Goal: Task Accomplishment & Management: Manage account settings

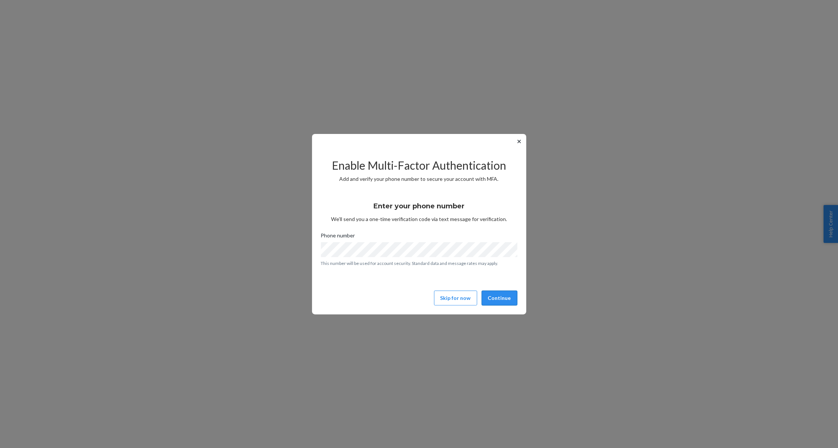
click at [502, 296] on button "Continue" at bounding box center [500, 298] width 36 height 15
click at [499, 298] on button "Continue" at bounding box center [500, 298] width 36 height 15
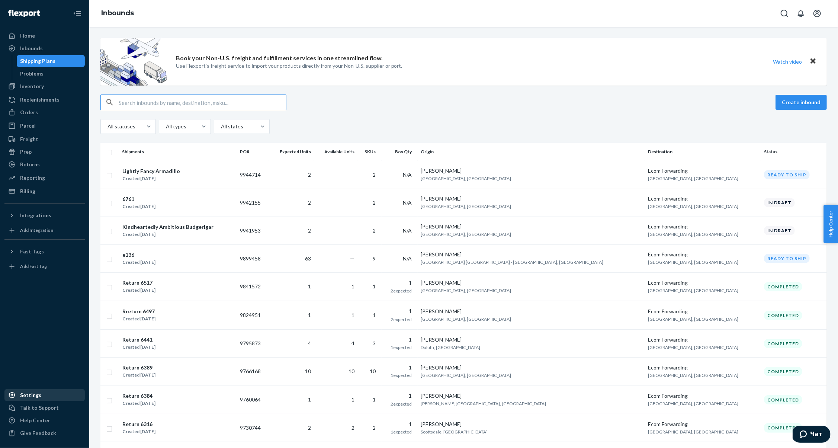
click at [32, 396] on div "Settings" at bounding box center [30, 395] width 21 height 7
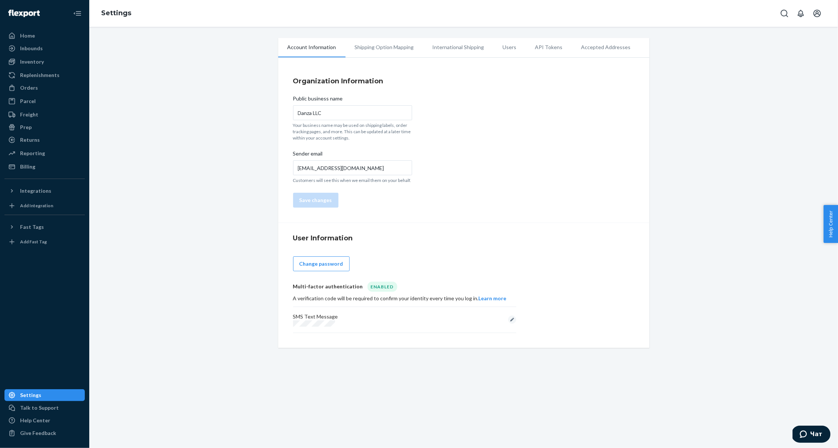
click at [539, 50] on li "API Tokens" at bounding box center [549, 47] width 46 height 19
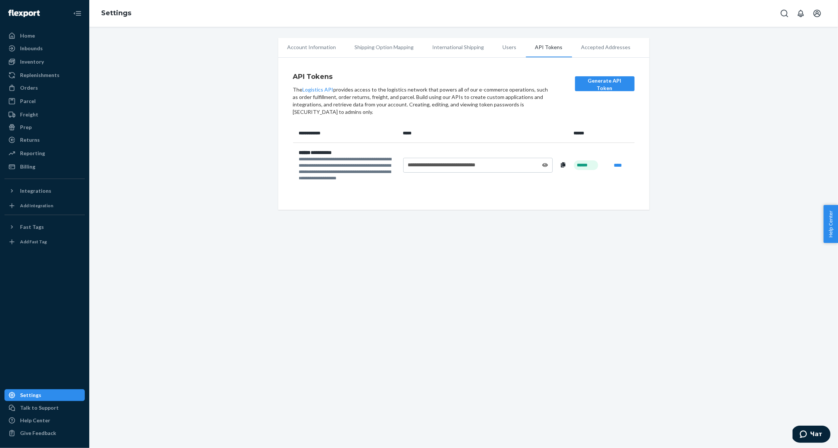
click at [494, 49] on li "Users" at bounding box center [510, 47] width 32 height 19
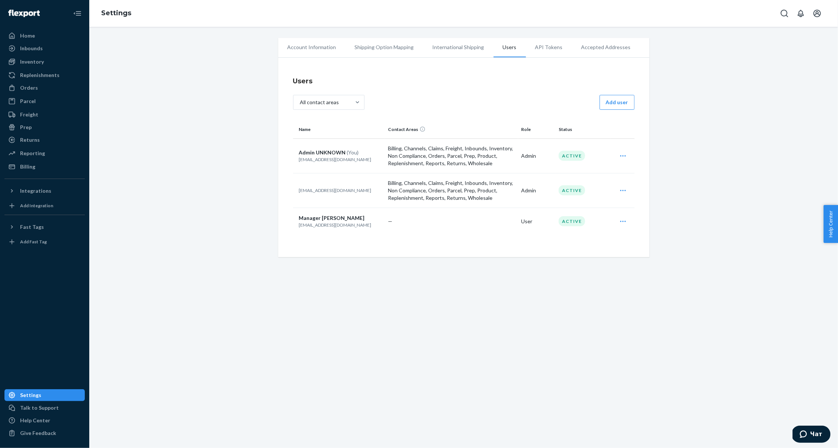
click at [621, 222] on icon "Open user actions" at bounding box center [623, 221] width 7 height 7
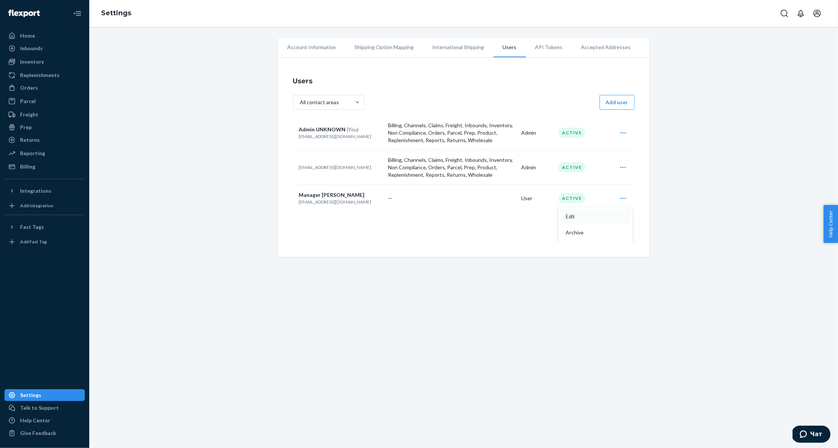
click at [590, 218] on span "Edit" at bounding box center [589, 216] width 46 height 5
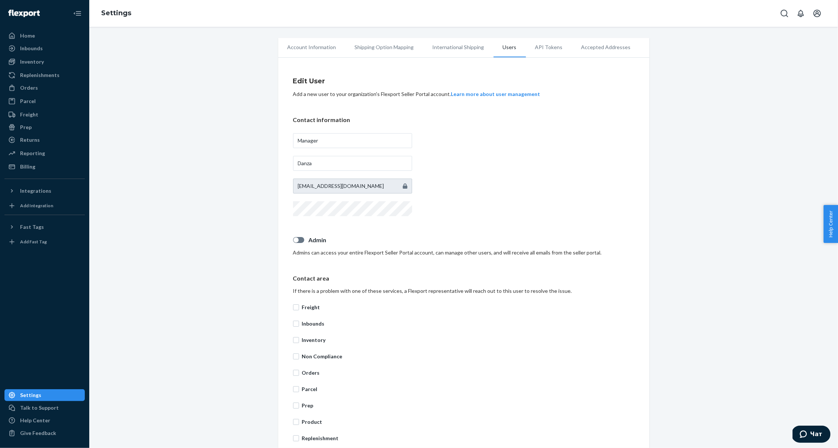
click at [473, 53] on li "International Shipping" at bounding box center [459, 47] width 70 height 19
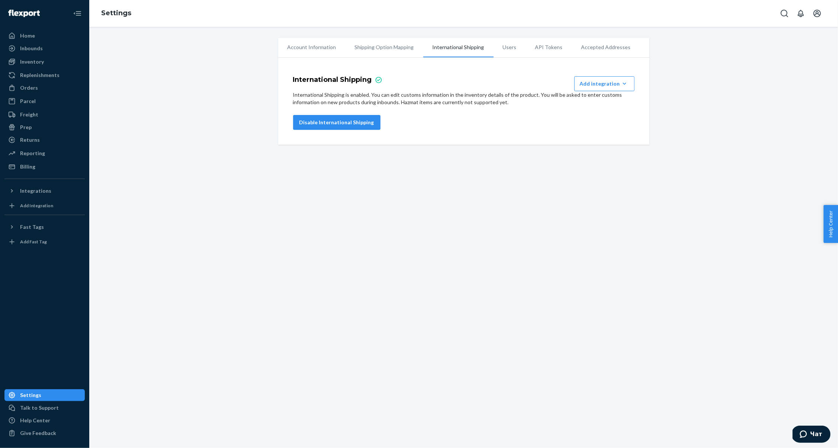
click at [386, 52] on li "Shipping Option Mapping" at bounding box center [385, 47] width 78 height 19
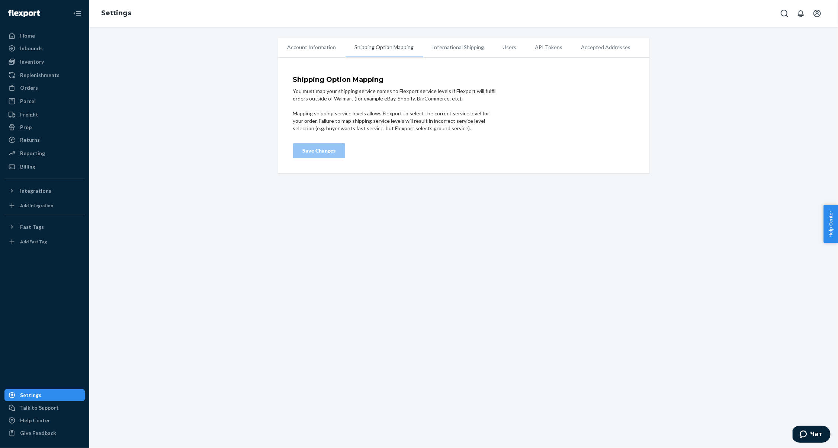
click at [328, 53] on li "Account Information" at bounding box center [311, 47] width 67 height 19
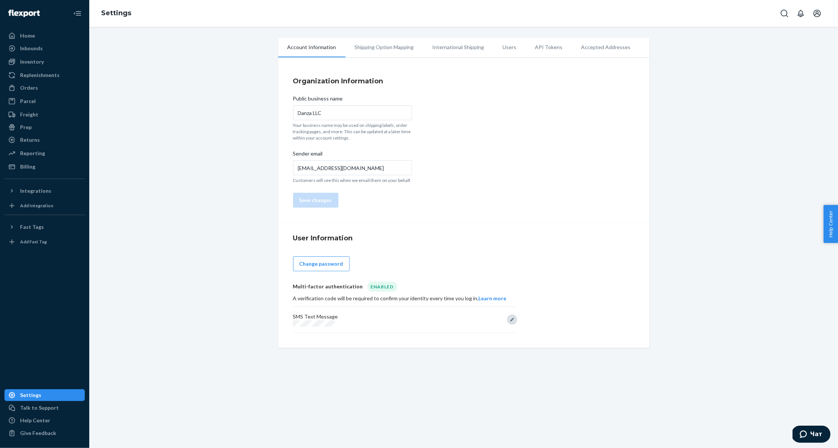
click at [512, 320] on button "Edit" at bounding box center [512, 320] width 8 height 8
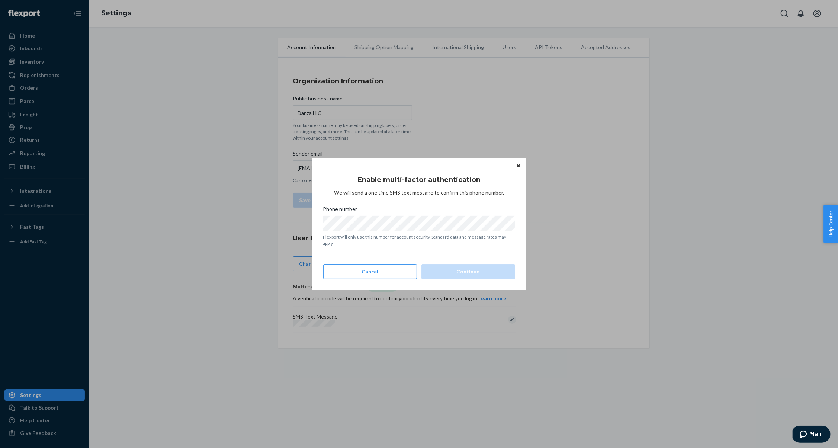
click at [521, 167] on button "Close" at bounding box center [518, 166] width 7 height 8
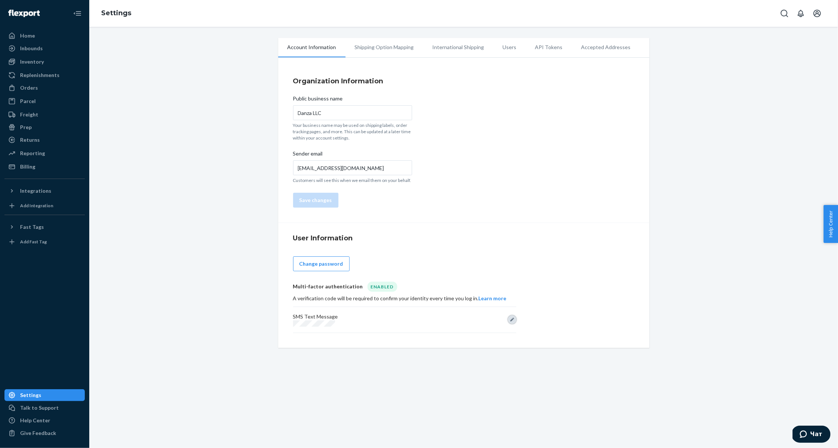
click at [514, 317] on button "Edit" at bounding box center [512, 320] width 8 height 8
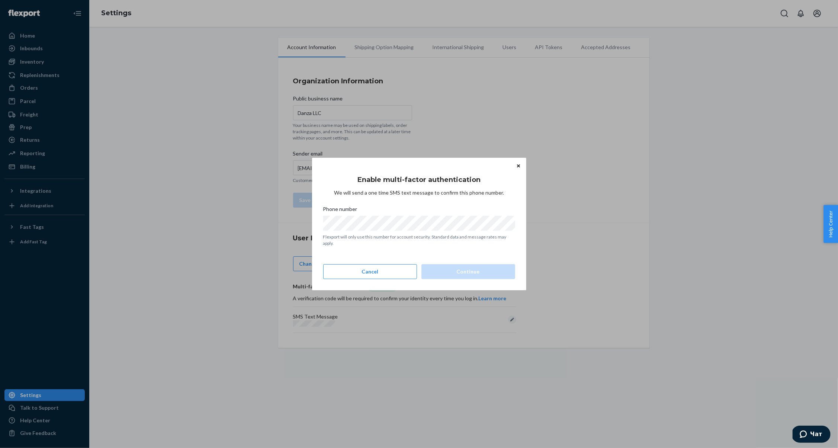
scroll to position [46, 0]
click at [422, 162] on div "Enable multi-factor authentication We will send a one time SMS text message to …" at bounding box center [419, 224] width 214 height 132
click at [518, 167] on icon "Close" at bounding box center [518, 166] width 3 height 4
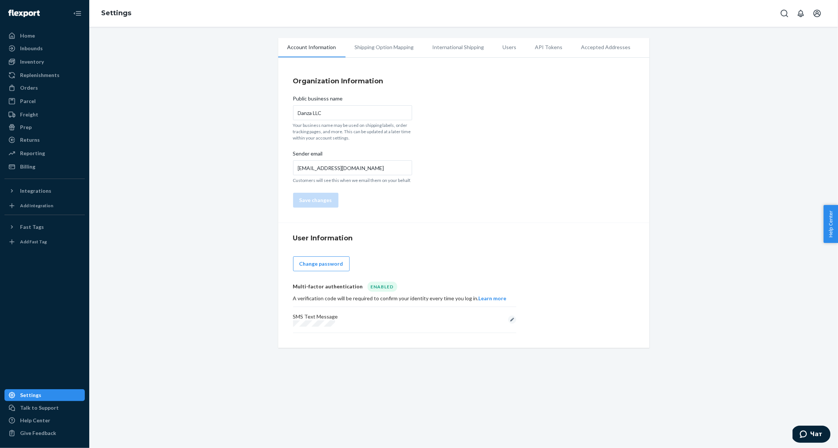
click at [501, 51] on li "Users" at bounding box center [510, 47] width 32 height 19
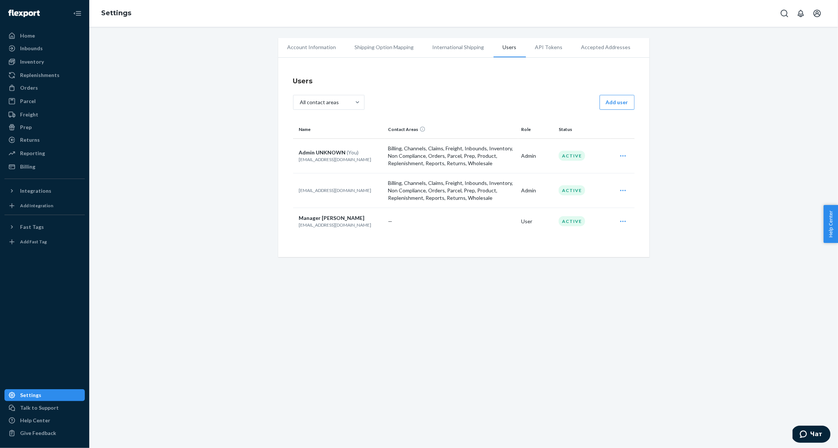
click at [315, 38] on div "Account Information Shipping Option Mapping International Shipping Users API To…" at bounding box center [463, 237] width 749 height 421
click at [315, 41] on li "Account Information" at bounding box center [311, 47] width 67 height 19
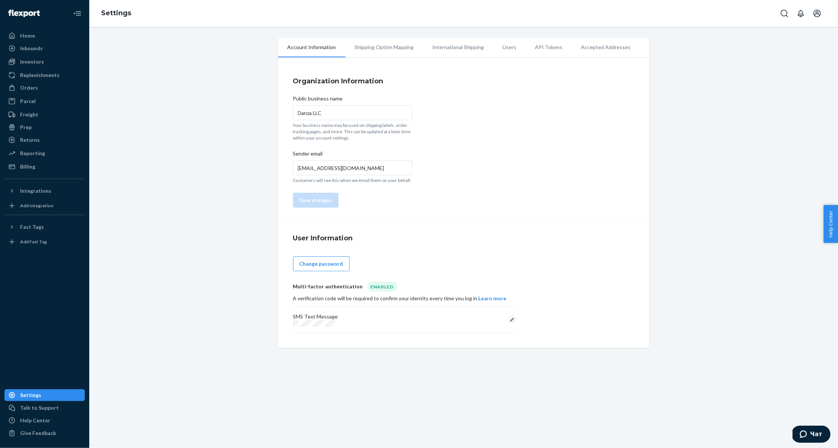
click at [509, 48] on li "Users" at bounding box center [510, 47] width 32 height 19
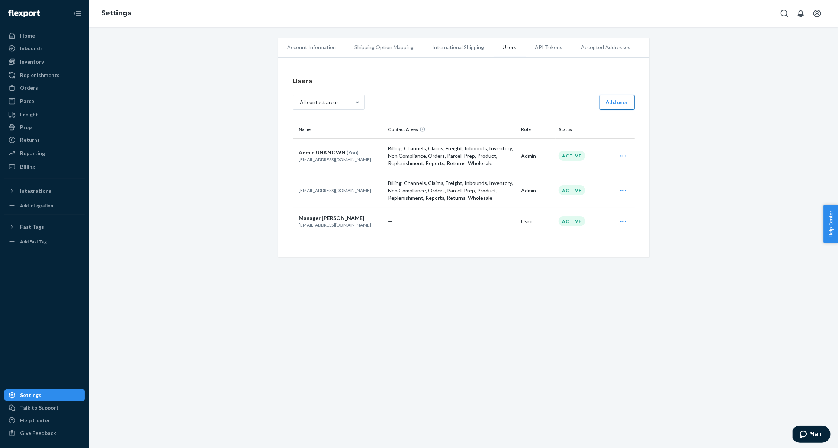
click at [613, 106] on button "Add user" at bounding box center [617, 102] width 35 height 15
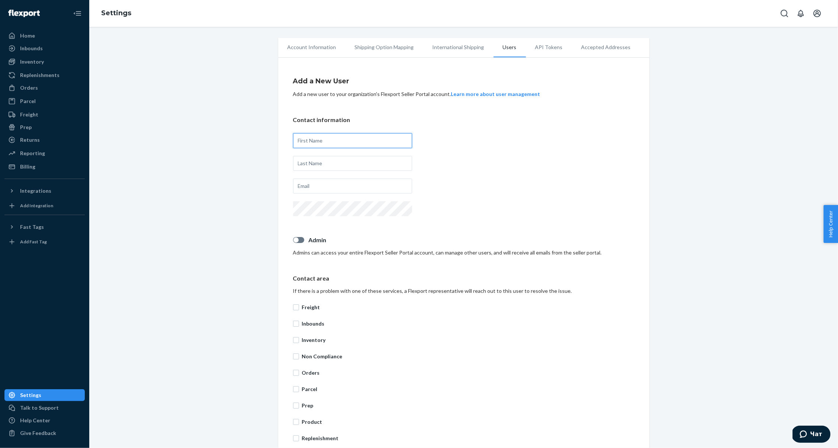
click at [367, 145] on input "text" at bounding box center [352, 140] width 119 height 15
type input "[PERSON_NAME]"
click at [347, 162] on input "text" at bounding box center [352, 163] width 119 height 15
type input "D"
type input "F"
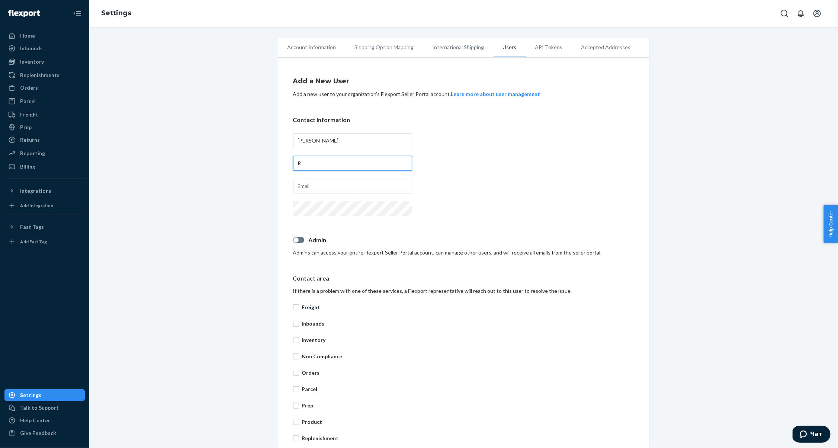
type input "R"
click at [353, 192] on input "text" at bounding box center [352, 186] width 119 height 15
type input "[EMAIL_ADDRESS][DOMAIN_NAME]"
click at [384, 185] on input "[EMAIL_ADDRESS][DOMAIN_NAME]" at bounding box center [352, 186] width 119 height 15
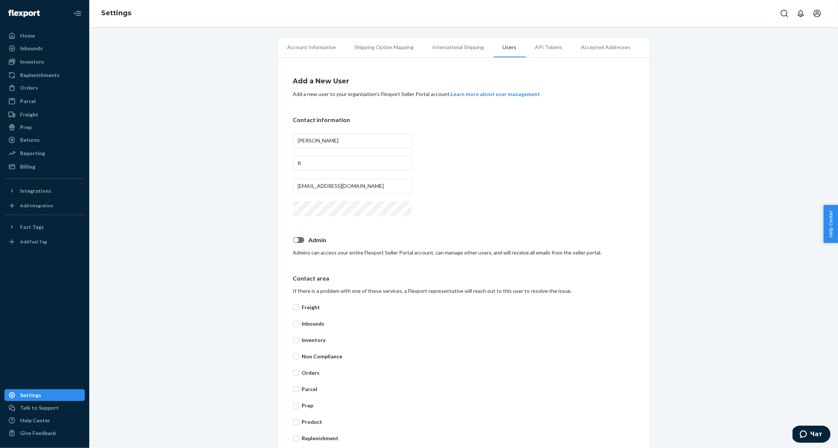
click at [443, 182] on div "Contact information [PERSON_NAME] [EMAIL_ADDRESS][DOMAIN_NAME]" at bounding box center [464, 167] width 342 height 102
click at [505, 52] on li "Users" at bounding box center [510, 47] width 32 height 19
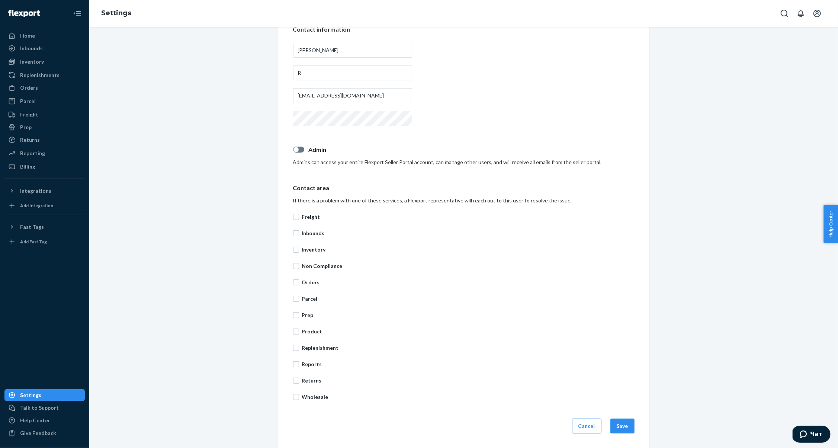
click at [585, 416] on div "Add a New User Add a new user to your organization's Flexport Seller Portal acc…" at bounding box center [464, 210] width 342 height 466
click at [585, 419] on button "Cancel" at bounding box center [586, 426] width 29 height 15
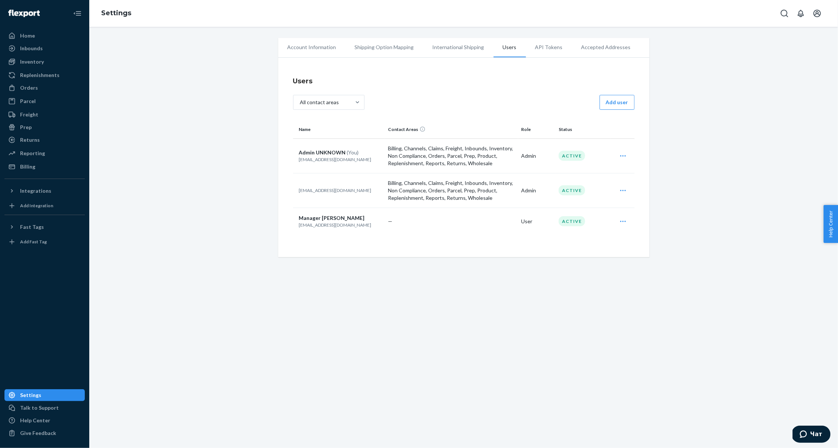
click at [623, 216] on div "Edit Archive" at bounding box center [623, 221] width 19 height 15
click at [611, 235] on button "Edit" at bounding box center [595, 240] width 71 height 16
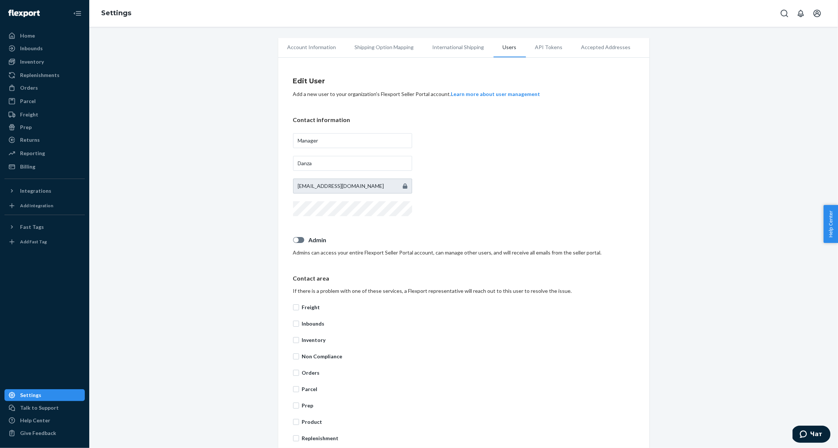
click at [479, 185] on div "Contact information Manager [PERSON_NAME] [EMAIL_ADDRESS][DOMAIN_NAME]" at bounding box center [464, 167] width 342 height 102
click at [509, 53] on li "Users" at bounding box center [510, 47] width 32 height 19
click at [509, 49] on li "Users" at bounding box center [510, 47] width 32 height 19
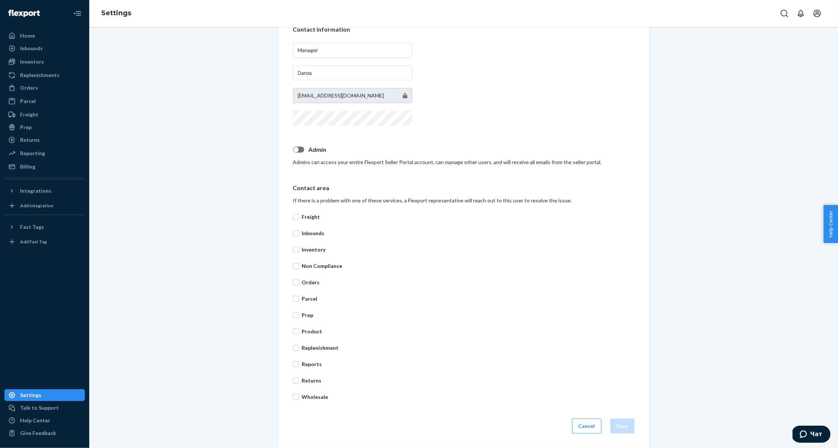
click at [592, 434] on div "Edit User Add a new user to your organization's Flexport Seller Portal account.…" at bounding box center [464, 210] width 342 height 466
click at [592, 431] on button "Cancel" at bounding box center [586, 426] width 29 height 15
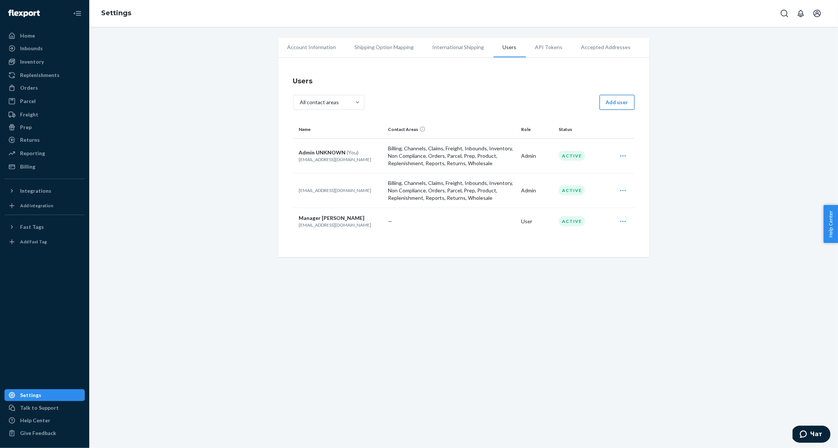
click at [624, 102] on button "Add user" at bounding box center [617, 102] width 35 height 15
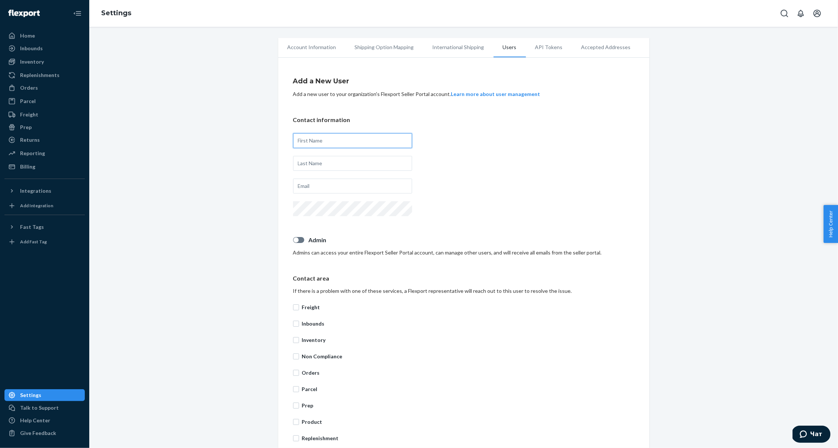
click at [351, 141] on input "text" at bounding box center [352, 140] width 119 height 15
type input "[PERSON_NAME]"
click at [321, 169] on input "text" at bounding box center [352, 163] width 119 height 15
type input "R"
click at [336, 193] on input "text" at bounding box center [352, 186] width 119 height 15
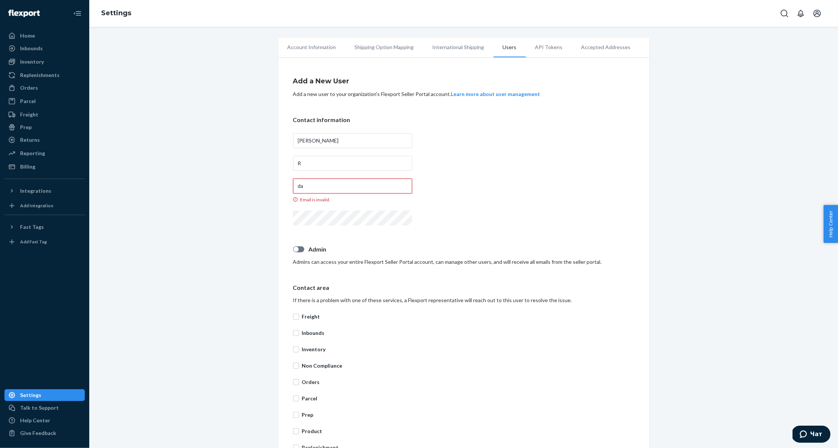
type input "d"
type input "w"
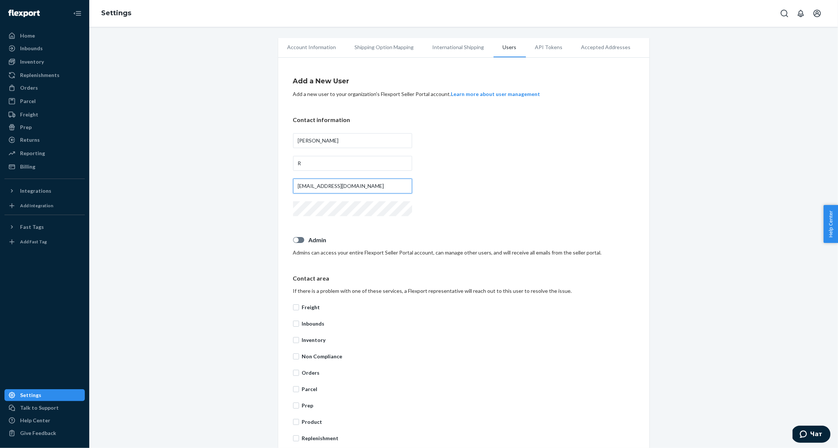
type input "[EMAIL_ADDRESS][DOMAIN_NAME]"
click at [318, 159] on input "R" at bounding box center [352, 163] width 119 height 15
paste input "[PERSON_NAME]"
click at [304, 164] on input "[PERSON_NAME]" at bounding box center [352, 163] width 119 height 15
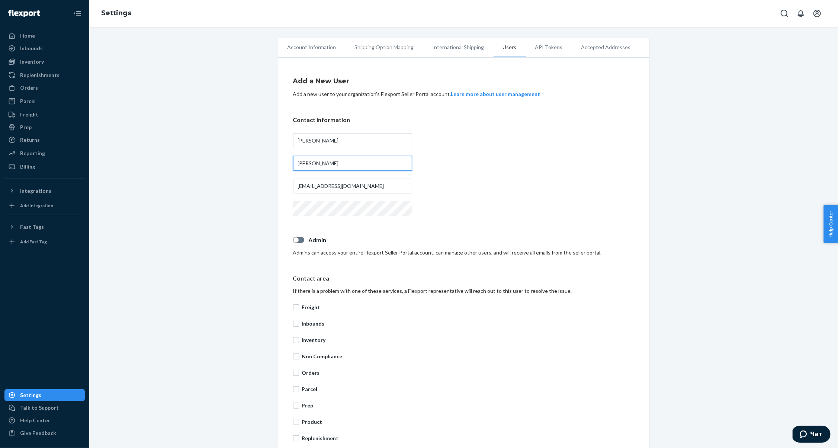
click at [304, 164] on input "[PERSON_NAME]" at bounding box center [352, 163] width 119 height 15
type input "[PERSON_NAME]"
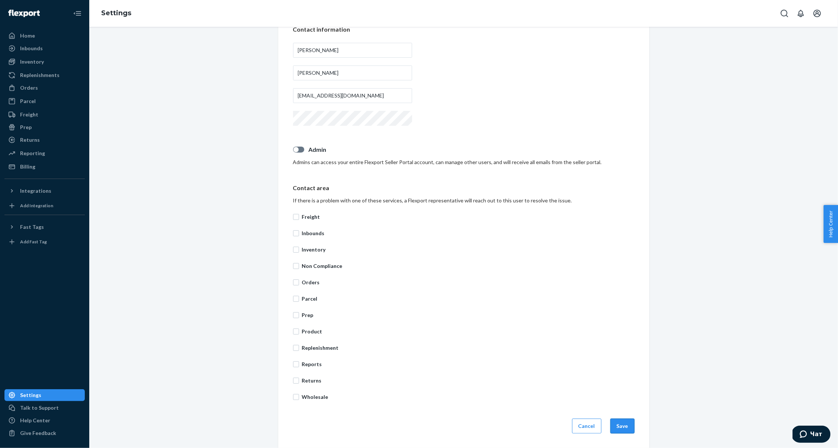
click at [622, 425] on button "Save" at bounding box center [623, 426] width 24 height 15
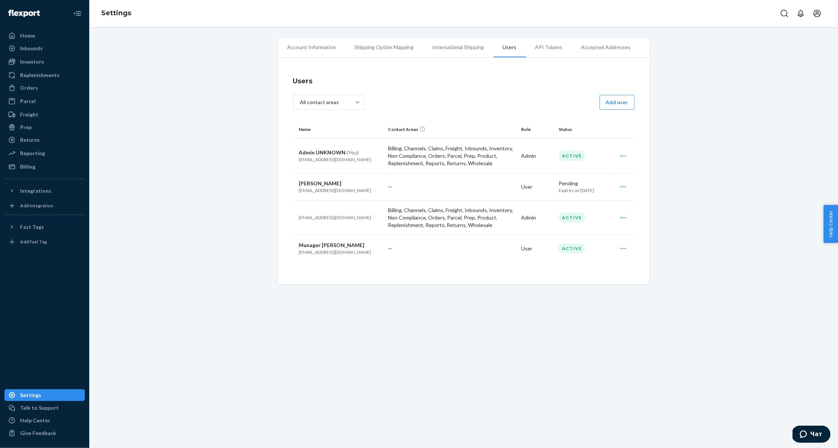
click at [622, 247] on icon "Open user actions" at bounding box center [623, 248] width 7 height 7
click at [575, 267] on span "Edit" at bounding box center [589, 266] width 46 height 5
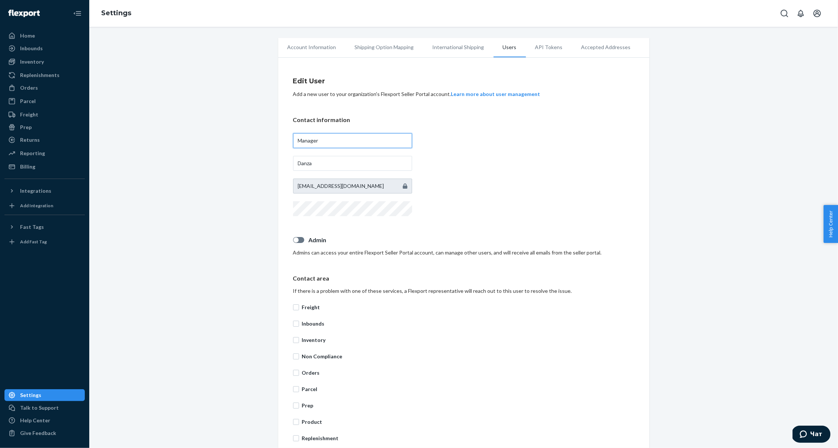
click at [315, 143] on input "Manager" at bounding box center [352, 140] width 119 height 15
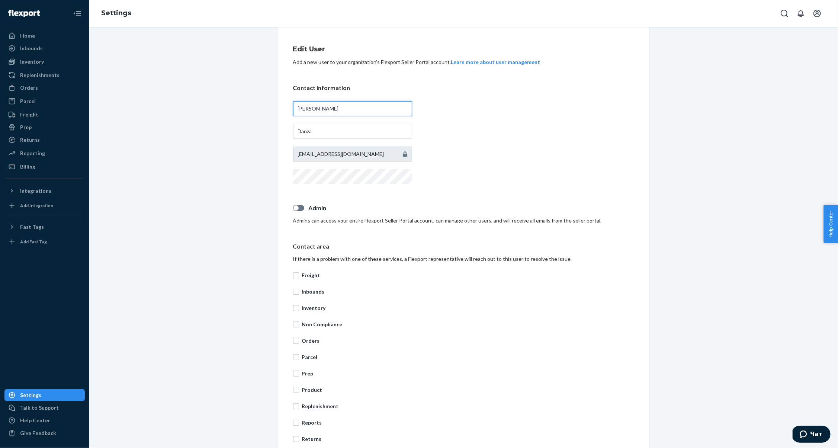
scroll to position [90, 0]
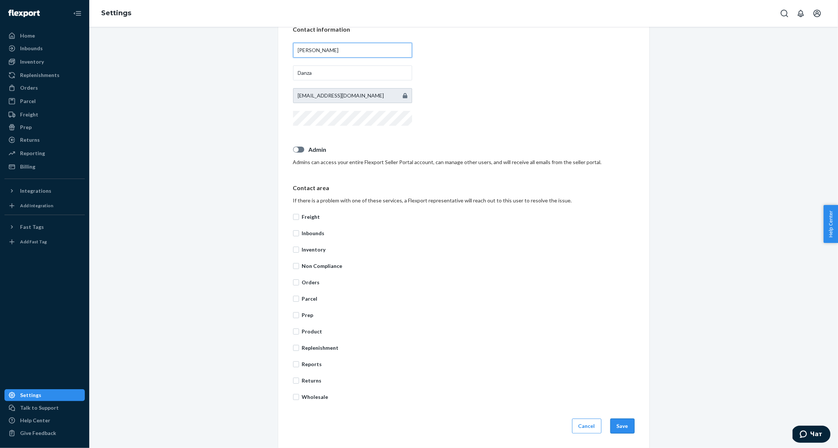
type input "[PERSON_NAME]"
click at [629, 427] on button "Save" at bounding box center [623, 426] width 24 height 15
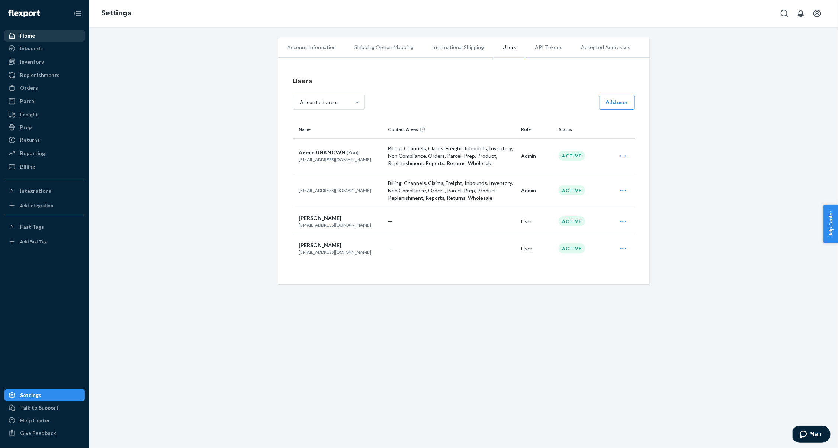
click at [35, 37] on div "Home" at bounding box center [44, 36] width 79 height 10
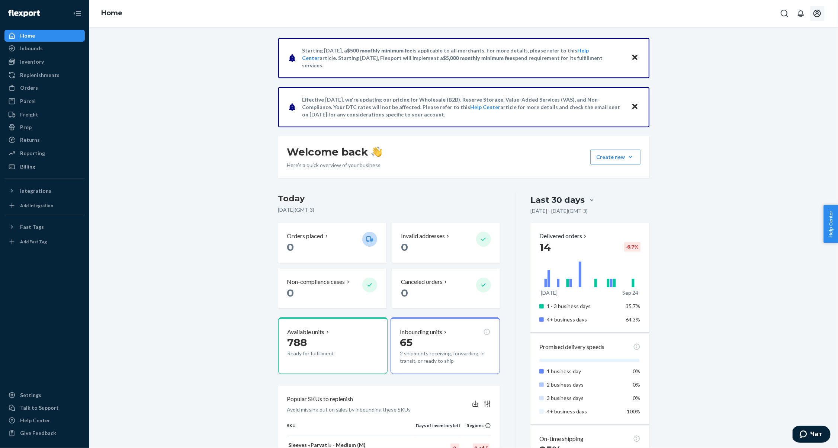
click at [818, 11] on icon "Open account menu" at bounding box center [817, 13] width 9 height 9
click at [818, 16] on icon "Open account menu" at bounding box center [817, 13] width 9 height 9
click at [790, 73] on div "Log out" at bounding box center [800, 80] width 56 height 14
